Goal: Task Accomplishment & Management: Complete application form

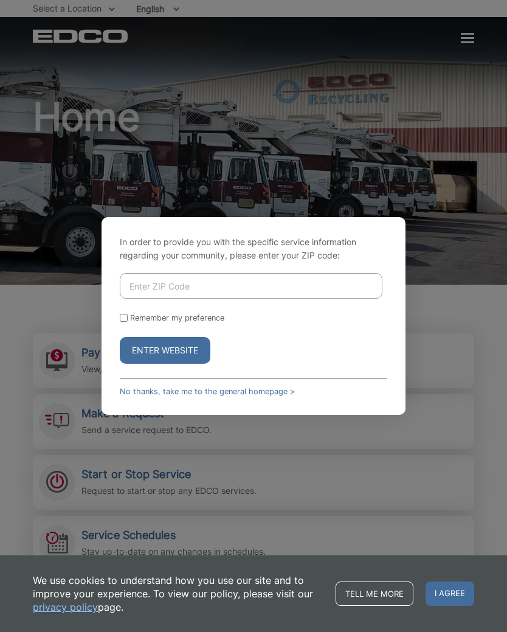
click at [232, 291] on input "Enter ZIP Code" at bounding box center [251, 286] width 263 height 26
type input "91941"
click at [181, 363] on button "Enter Website" at bounding box center [165, 350] width 91 height 27
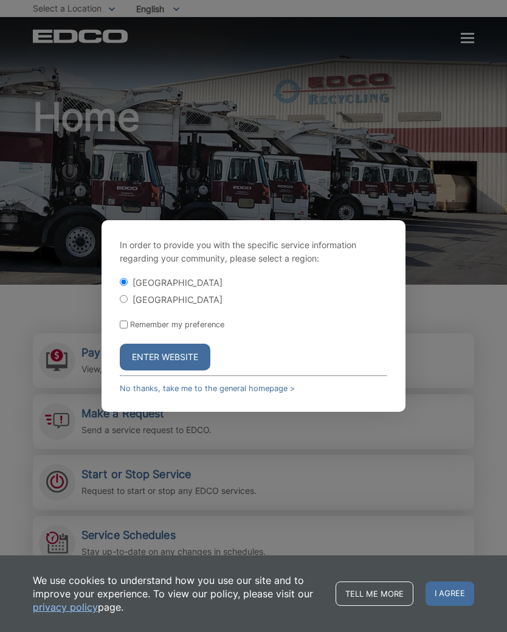
click at [128, 303] on input "[GEOGRAPHIC_DATA]" at bounding box center [124, 299] width 8 height 8
radio input "true"
click at [193, 366] on button "Enter Website" at bounding box center [165, 357] width 91 height 27
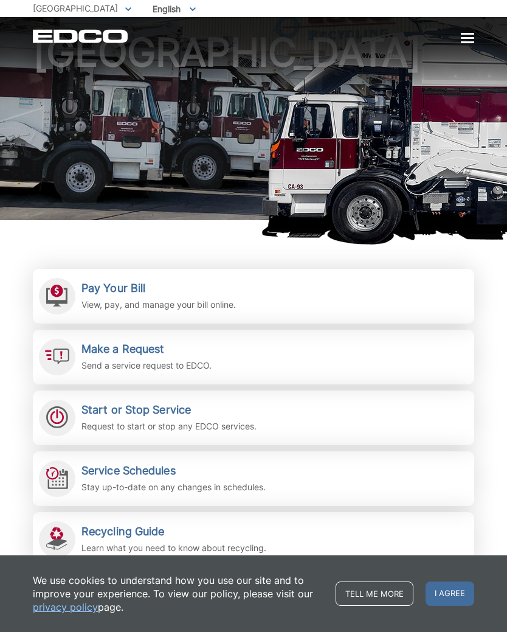
scroll to position [66, 0]
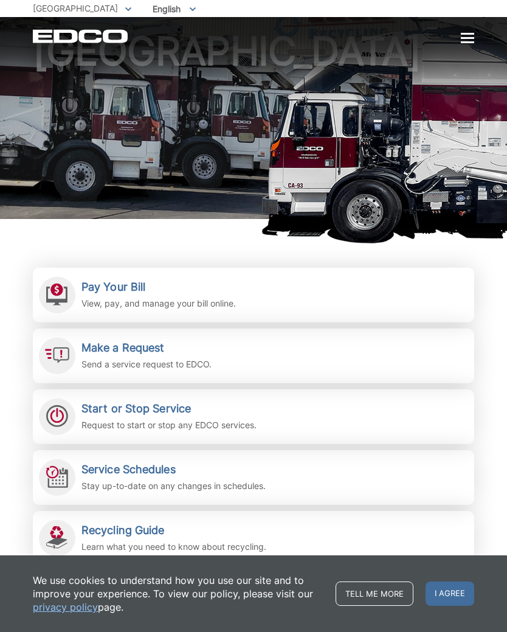
click at [163, 344] on h2 "Make a Request" at bounding box center [147, 347] width 130 height 13
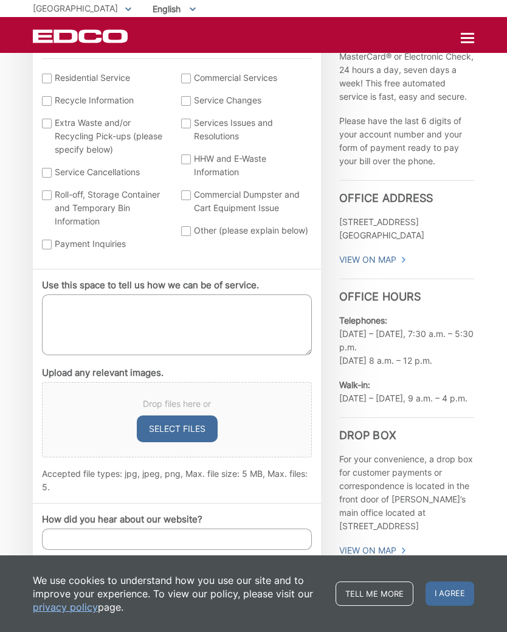
scroll to position [512, 0]
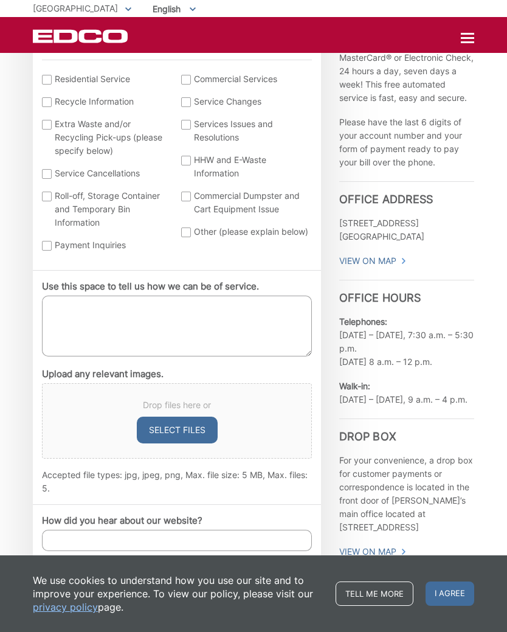
click at [193, 234] on label "Other (please explain below)" at bounding box center [245, 231] width 128 height 13
click at [0, 0] on input "Other (please explain below)" at bounding box center [0, 0] width 0 height 0
click at [178, 328] on textarea "Use this space to tell us how we can be of service." at bounding box center [177, 326] width 270 height 61
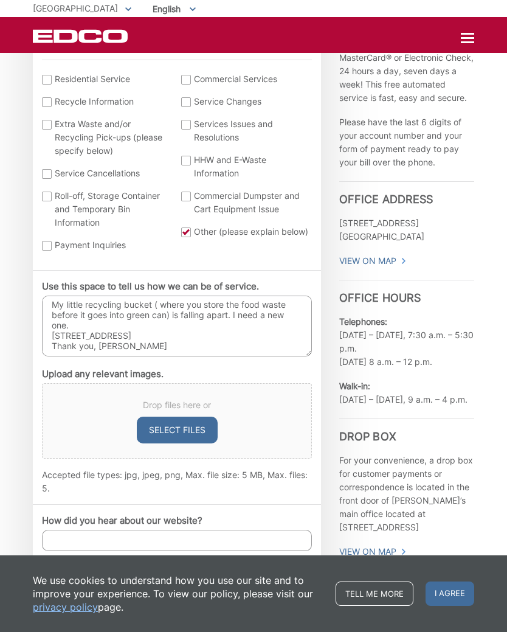
scroll to position [5, 0]
type textarea "My little recycling bucket ( where you store the food waste before it goes into…"
click at [200, 544] on input "How did you hear about our website?" at bounding box center [177, 540] width 270 height 21
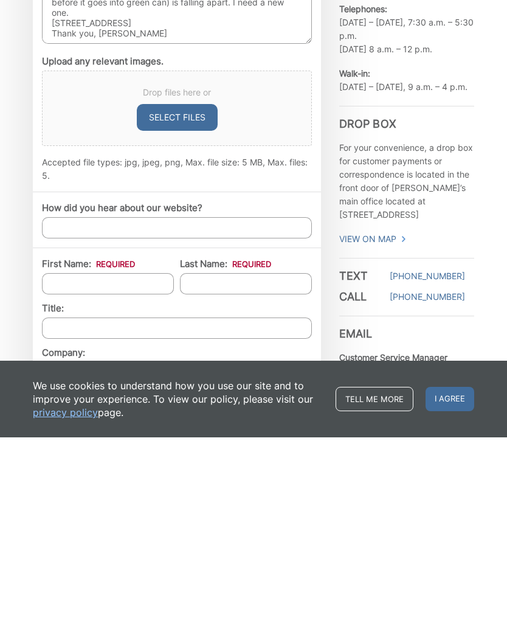
click at [151, 468] on input "First Name: *" at bounding box center [108, 478] width 132 height 21
type input "Andrea"
click at [240, 468] on input "Last Name: *" at bounding box center [246, 478] width 132 height 21
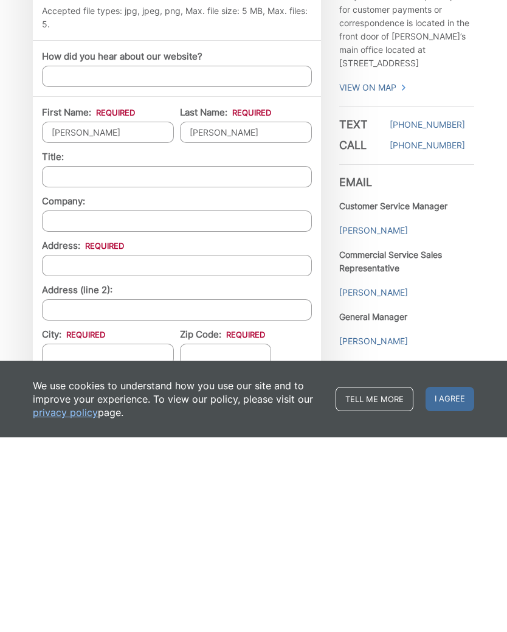
scroll to position [784, 0]
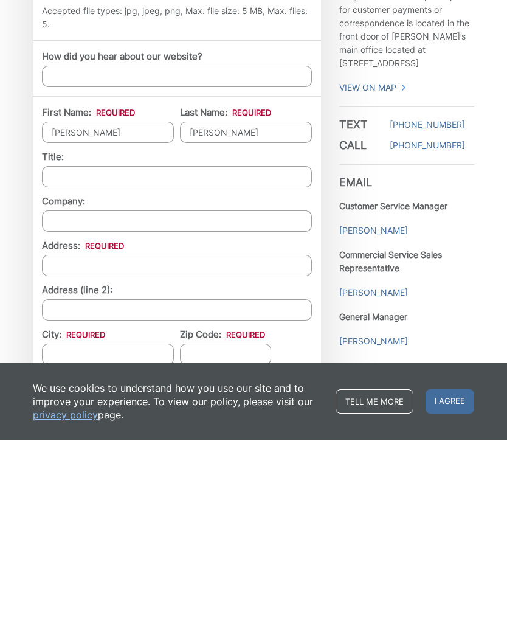
type input "Graves"
click at [139, 447] on input "Address: *" at bounding box center [177, 457] width 270 height 21
type input "1"
type input "10614 Anaheim Dr"
type input "La Mesa"
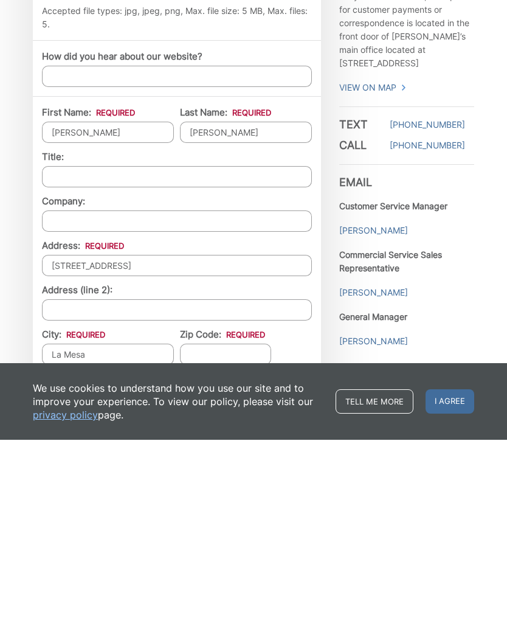
type input "91941"
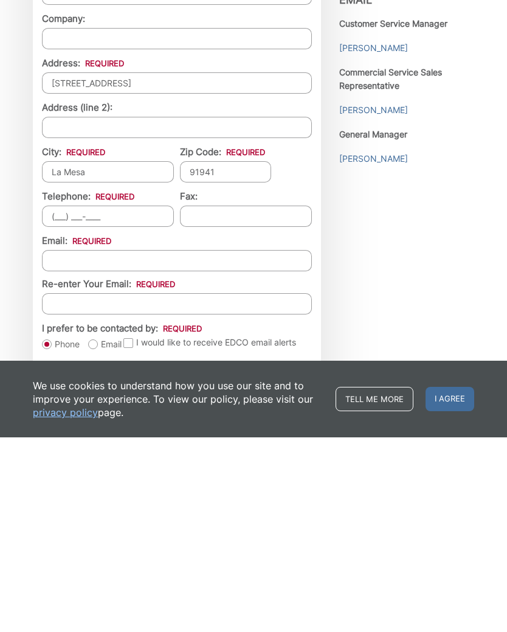
scroll to position [969, 0]
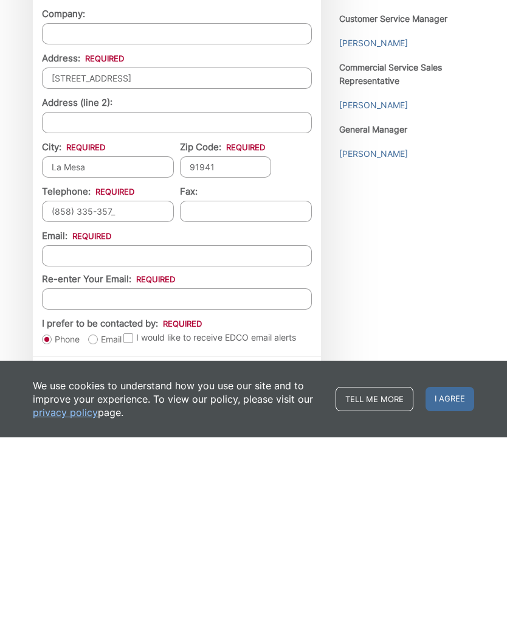
type input "(858) 335-3574"
click at [186, 440] on input "Email *" at bounding box center [177, 450] width 270 height 21
type input "agraves26@gmail.com"
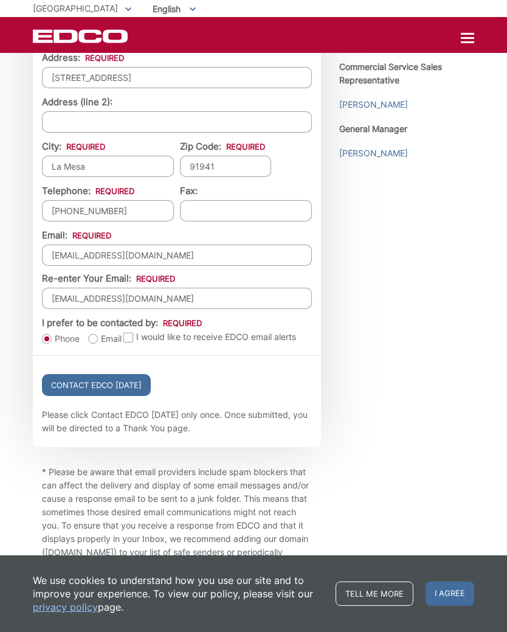
click at [97, 345] on label "Email" at bounding box center [104, 339] width 33 height 12
radio input "true"
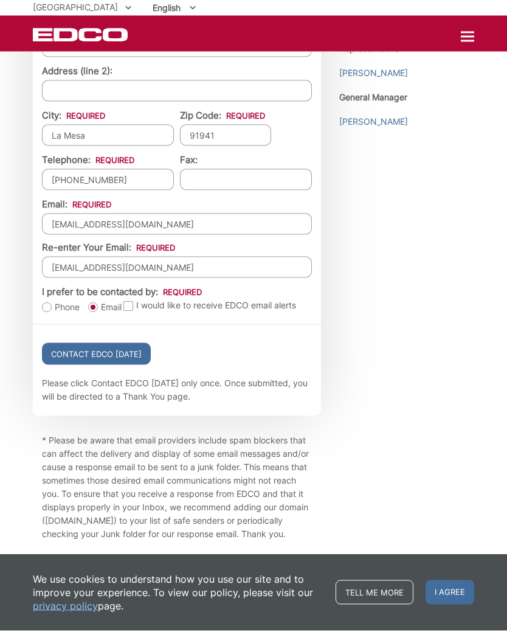
scroll to position [1194, 0]
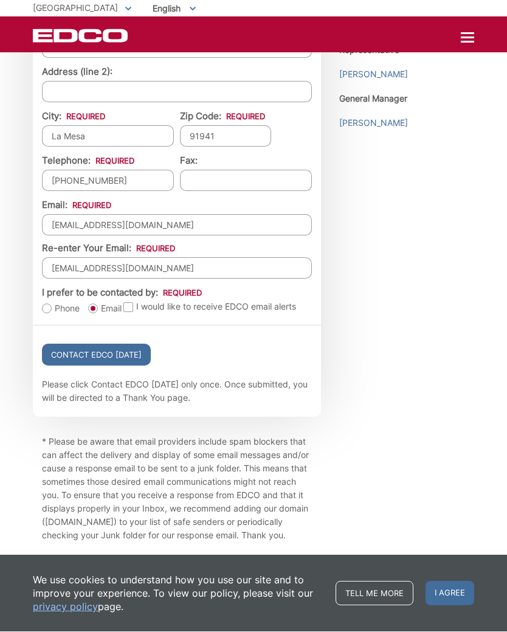
click at [130, 365] on input "Contact EDCO Today" at bounding box center [96, 355] width 109 height 22
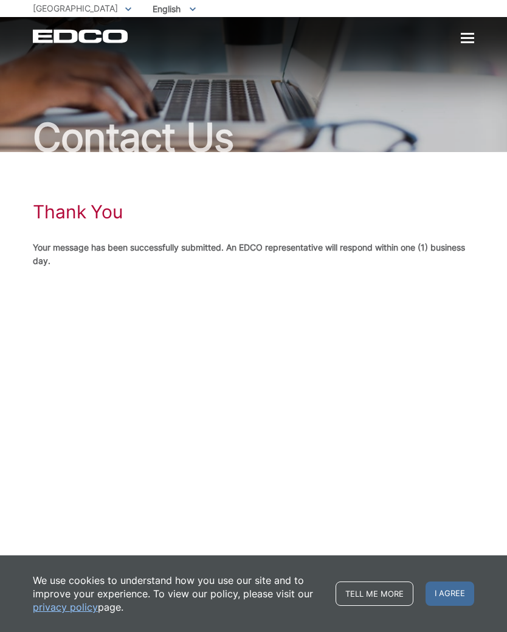
click at [458, 594] on span "I agree" at bounding box center [450, 594] width 49 height 24
